Goal: Answer question/provide support: Answer question/provide support

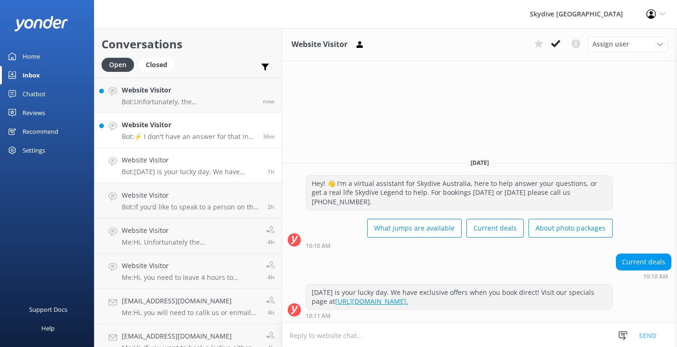
click at [169, 133] on p "Bot: ⚡ I don't have an answer for that in my knowledge base. Please try and rep…" at bounding box center [189, 137] width 134 height 8
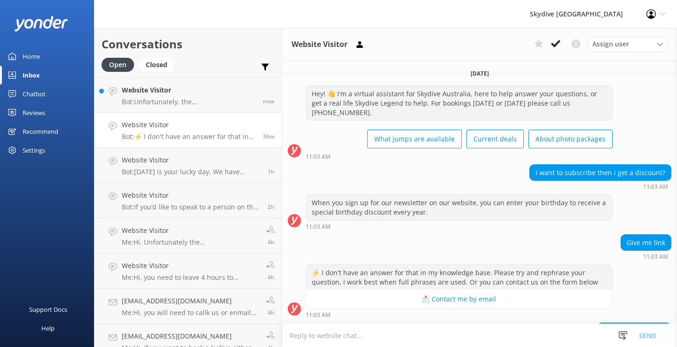
scroll to position [88, 0]
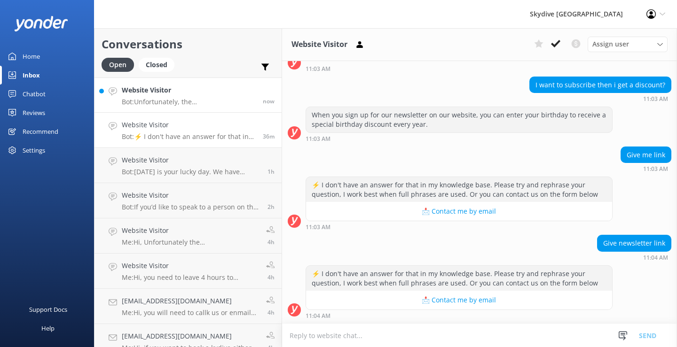
click at [159, 94] on h4 "Website Visitor" at bounding box center [189, 90] width 134 height 10
